Goal: Ask a question

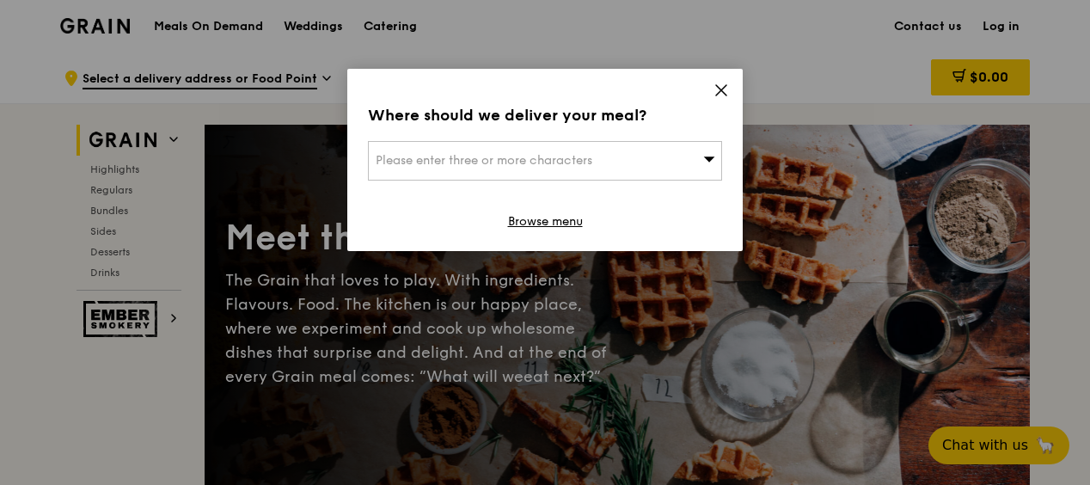
click at [724, 83] on icon at bounding box center [721, 90] width 15 height 15
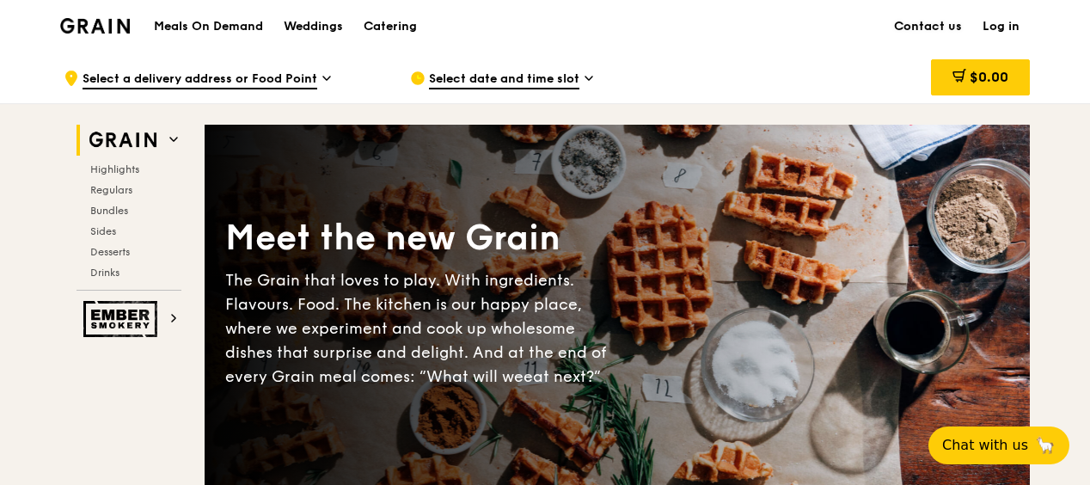
click at [927, 23] on link "Contact us" at bounding box center [928, 27] width 89 height 52
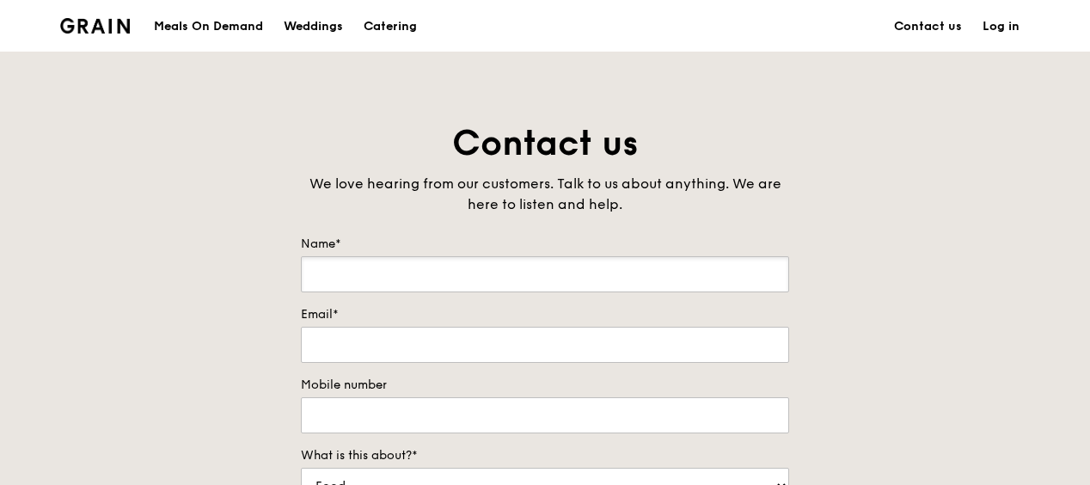
click at [459, 271] on input "Name*" at bounding box center [545, 274] width 488 height 36
type input "[PERSON_NAME]"
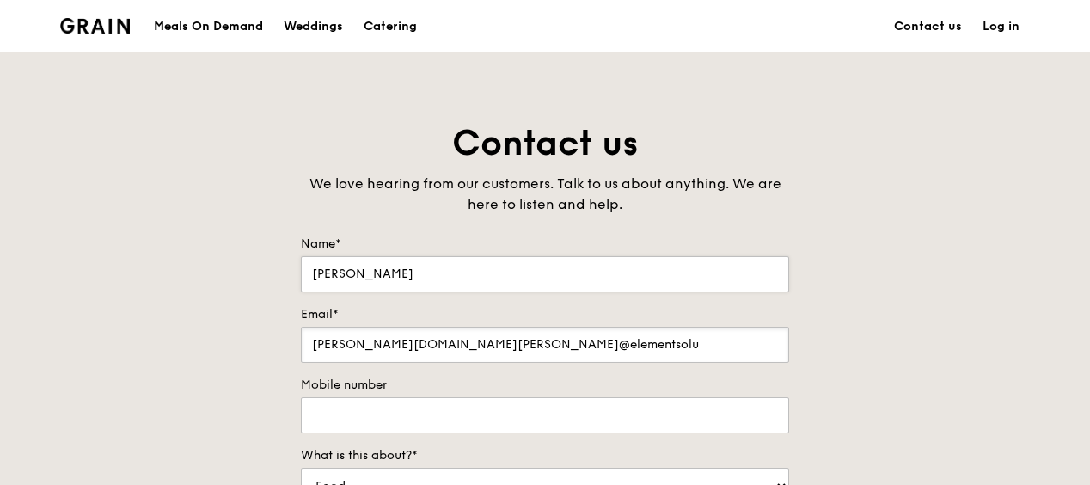
type input "[PERSON_NAME][DOMAIN_NAME][EMAIL_ADDRESS][PERSON_NAME][DOMAIN_NAME]"
type input "97906148"
click at [1026, 363] on div "Contact us We love hearing from our customers. Talk to us about anything. We ar…" at bounding box center [545, 479] width 1090 height 719
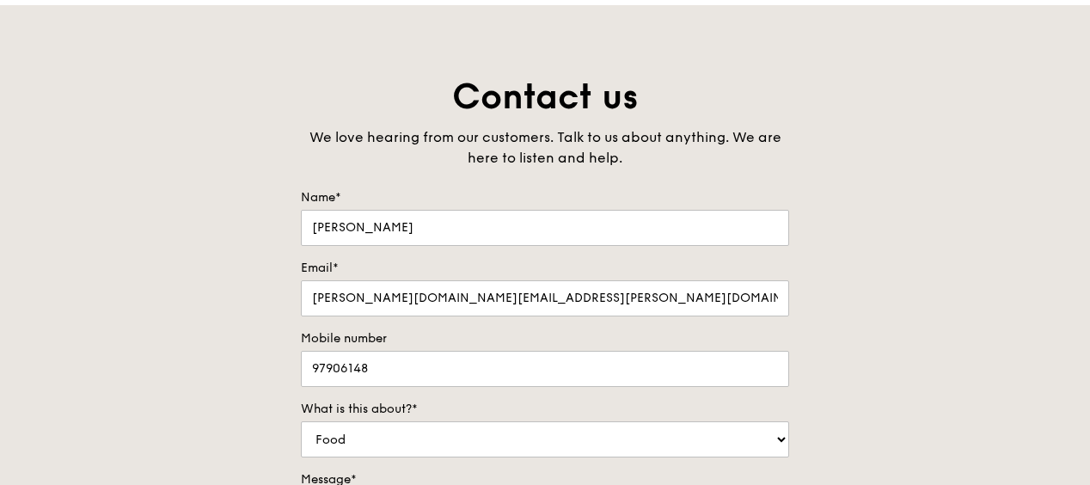
scroll to position [86, 0]
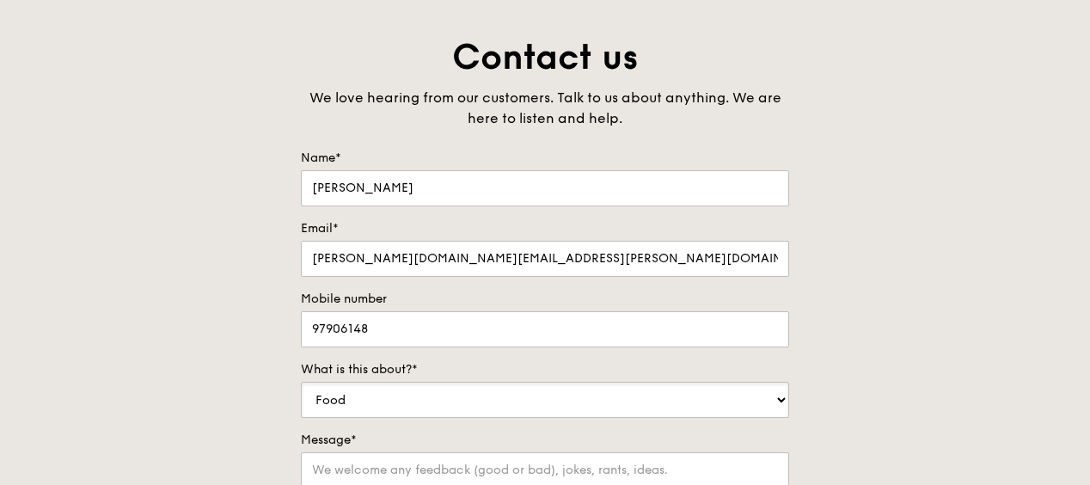
click at [420, 395] on select "Food Service Billing/Payment Catering Others" at bounding box center [545, 400] width 488 height 36
select select "Billing/Payment"
click at [301, 382] on select "Food Service Billing/Payment Catering Others" at bounding box center [545, 400] width 488 height 36
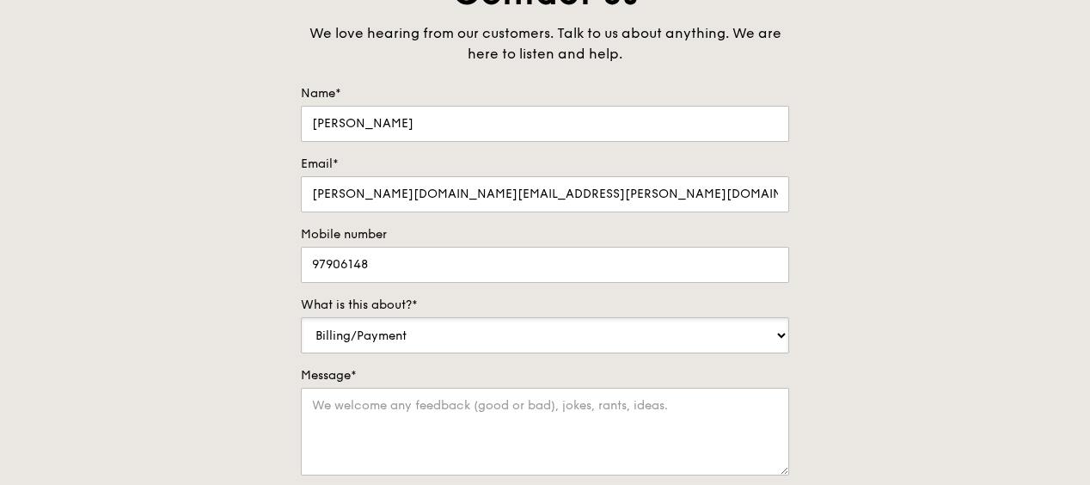
scroll to position [258, 0]
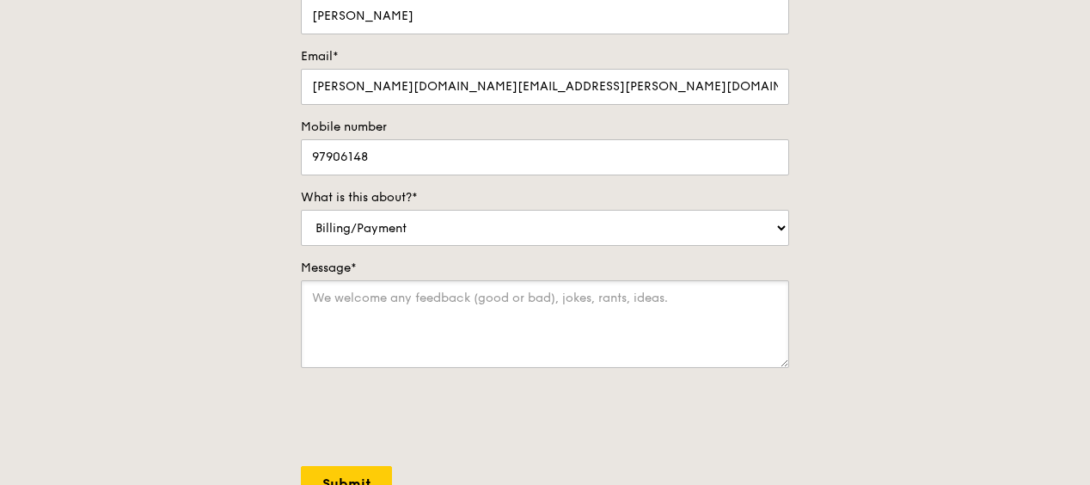
click at [426, 308] on textarea "Message*" at bounding box center [545, 324] width 488 height 88
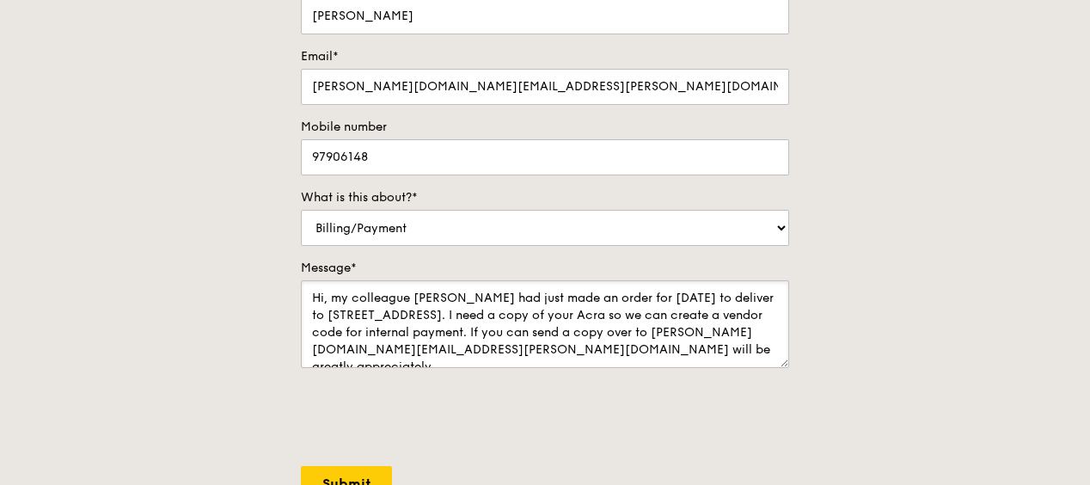
drag, startPoint x: 704, startPoint y: 348, endPoint x: 690, endPoint y: 345, distance: 15.0
click at [690, 345] on textarea "Hi, my colleague [PERSON_NAME] had just made an order for [DATE] to deliver to …" at bounding box center [545, 324] width 488 height 88
type textarea "Hi, my colleague [PERSON_NAME] had just made an order for [DATE] to deliver to …"
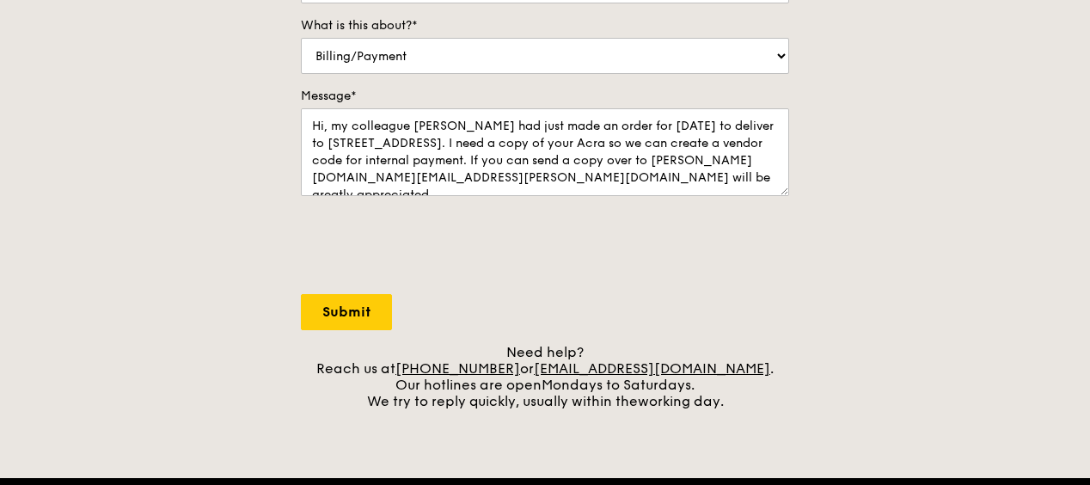
scroll to position [516, 0]
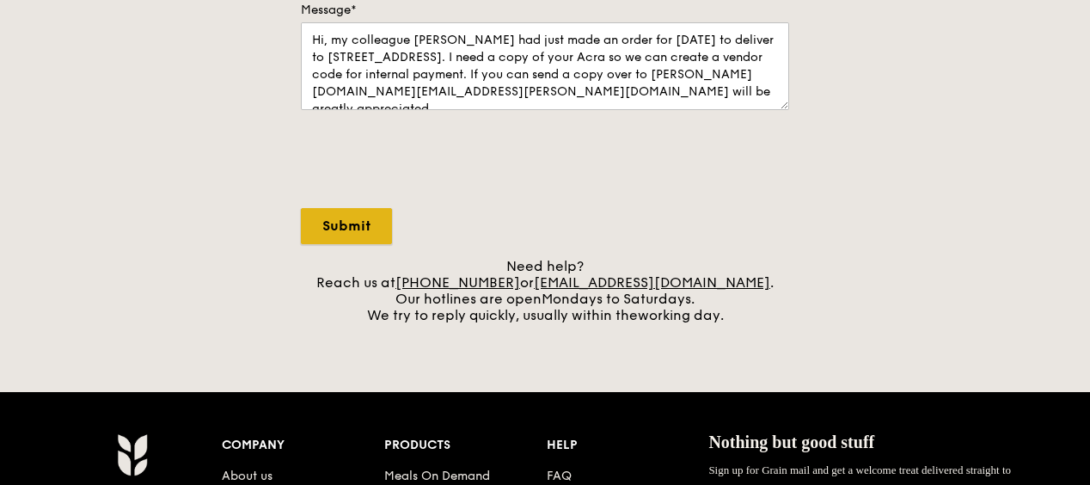
click at [338, 215] on input "Submit" at bounding box center [346, 226] width 91 height 36
select select "Food"
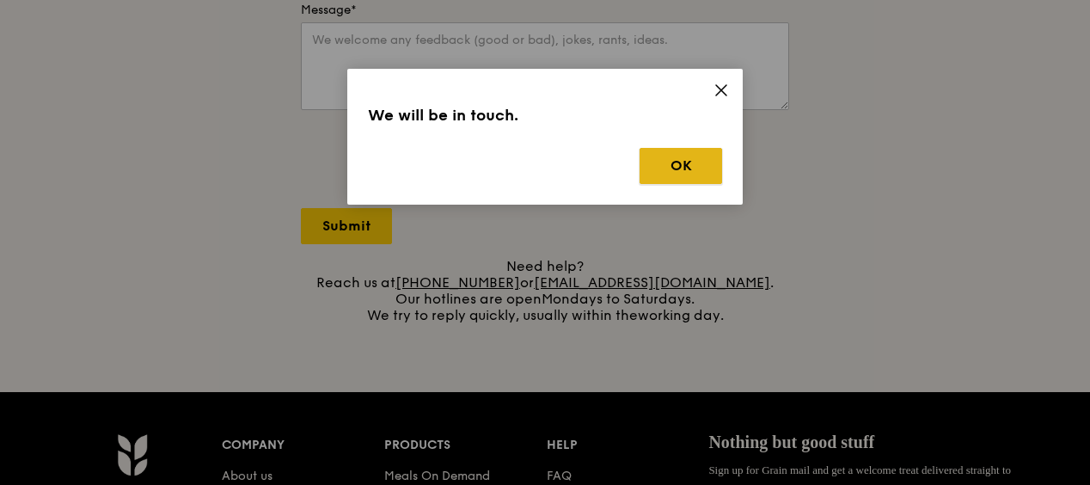
click at [705, 162] on button "OK" at bounding box center [681, 166] width 83 height 36
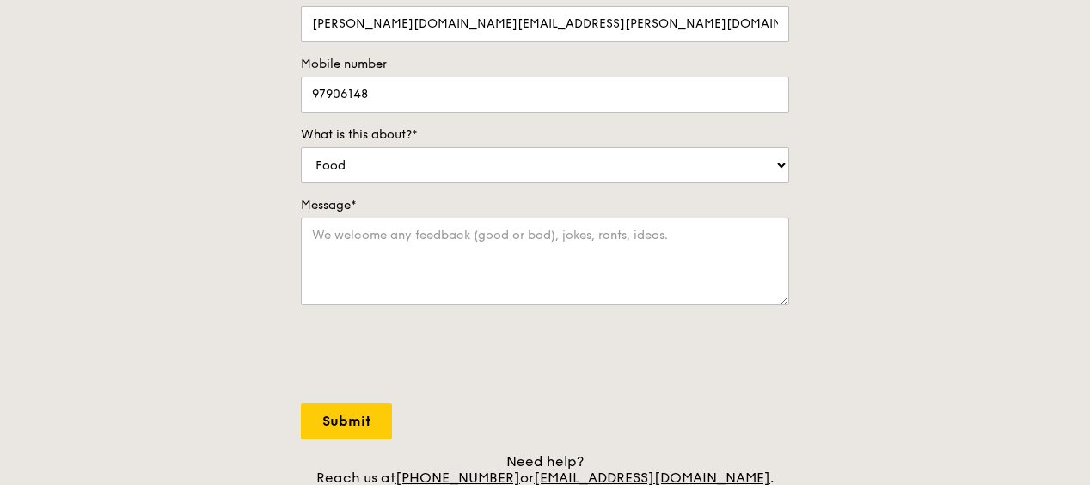
scroll to position [344, 0]
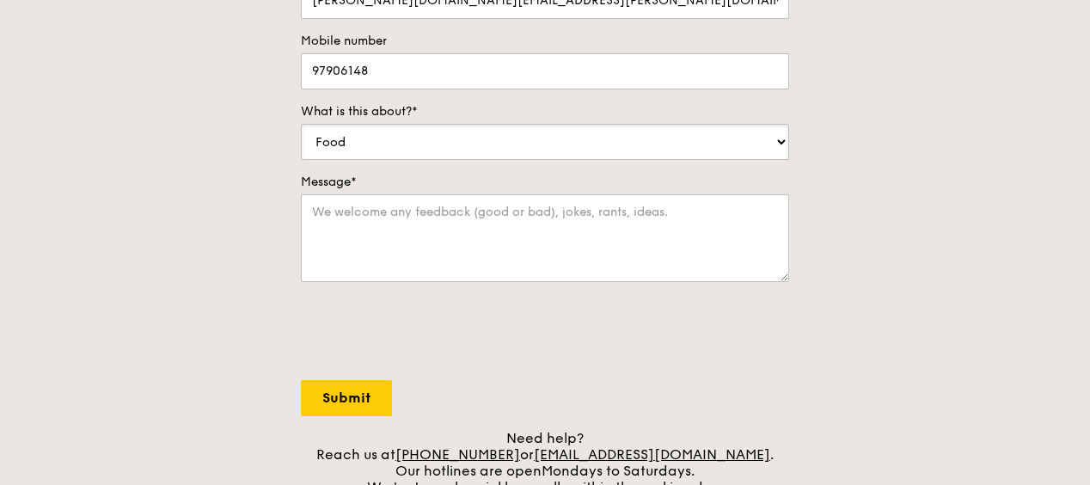
click at [421, 138] on select "Food Service Billing/Payment Catering Others" at bounding box center [545, 142] width 488 height 36
select select "Billing/Payment"
click at [301, 124] on select "Food Service Billing/Payment Catering Others" at bounding box center [545, 142] width 488 height 36
click at [382, 216] on textarea "Message*" at bounding box center [545, 238] width 488 height 88
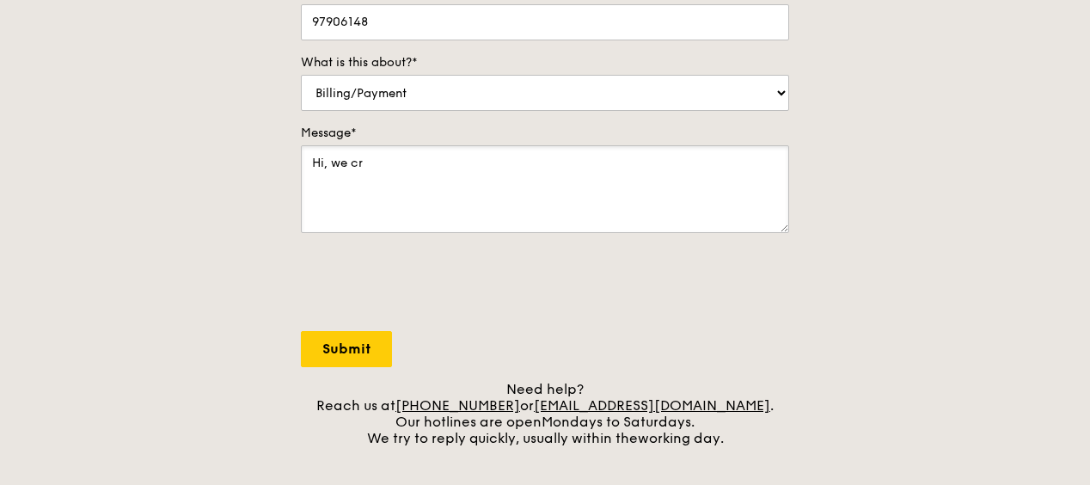
scroll to position [430, 0]
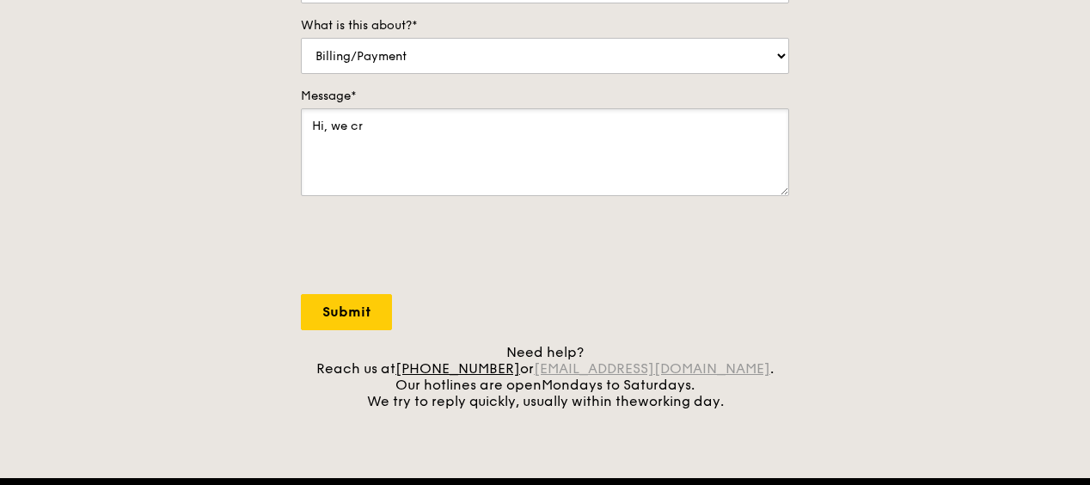
type textarea "Hi, we cr"
drag, startPoint x: 654, startPoint y: 365, endPoint x: 706, endPoint y: 376, distance: 52.6
click at [654, 365] on link "[EMAIL_ADDRESS][DOMAIN_NAME]" at bounding box center [652, 368] width 236 height 16
